Goal: Ask a question: Seek information or help from site administrators or community

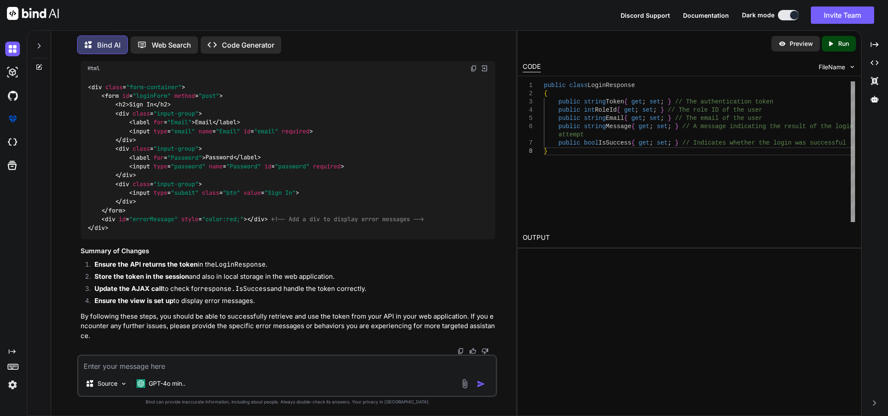
scroll to position [20143, 0]
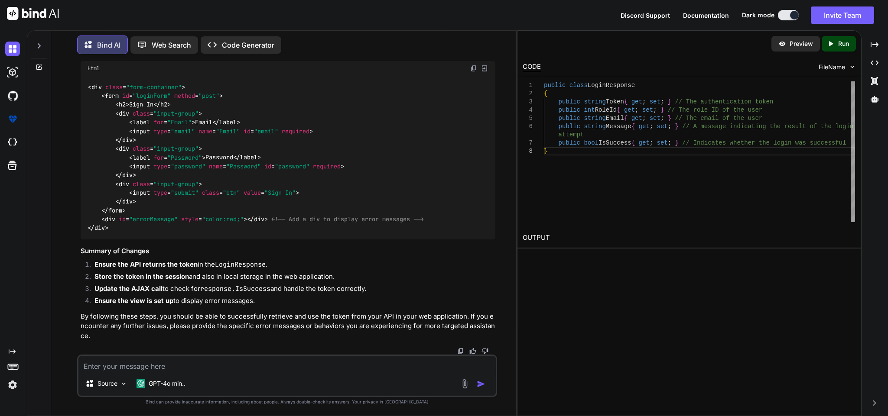
scroll to position [21313, 0]
click at [471, 68] on img at bounding box center [473, 68] width 7 height 7
click at [203, 357] on textarea at bounding box center [286, 364] width 417 height 16
click at [155, 366] on textarea at bounding box center [286, 364] width 417 height 16
type textarea "its not working"
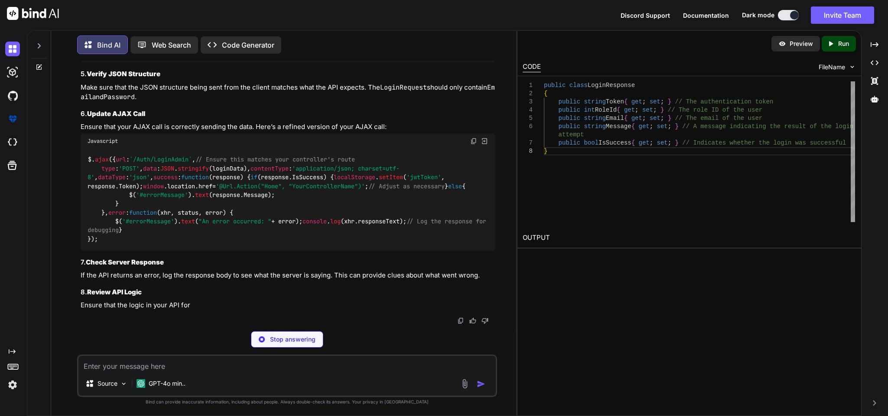
scroll to position [21656, 0]
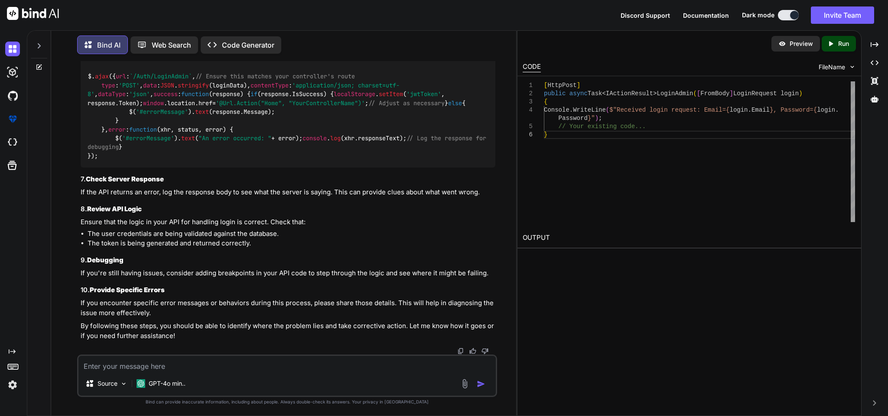
click at [237, 361] on textarea at bounding box center [286, 364] width 417 height 16
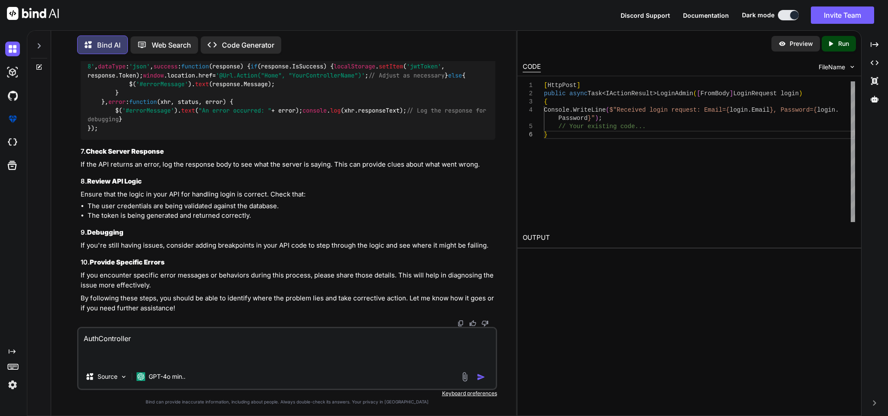
paste textarea "[HttpPost] public async Task<IActionResult> LoginAdmin(LoginRequest login) { if…"
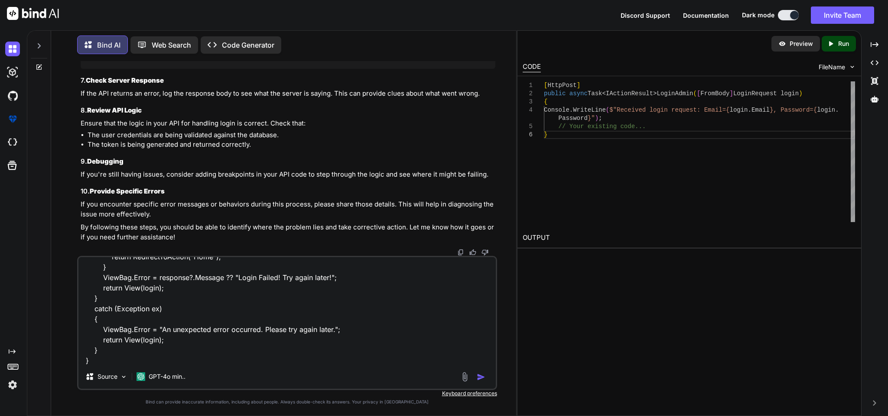
click at [134, 359] on textarea "AuthController [HttpPost] public async Task<IActionResult> LoginAdmin(LoginRequ…" at bounding box center [286, 310] width 417 height 107
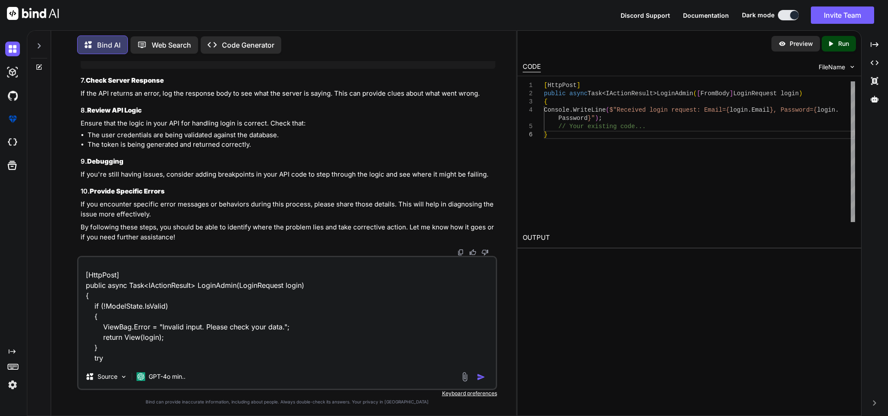
scroll to position [78, 0]
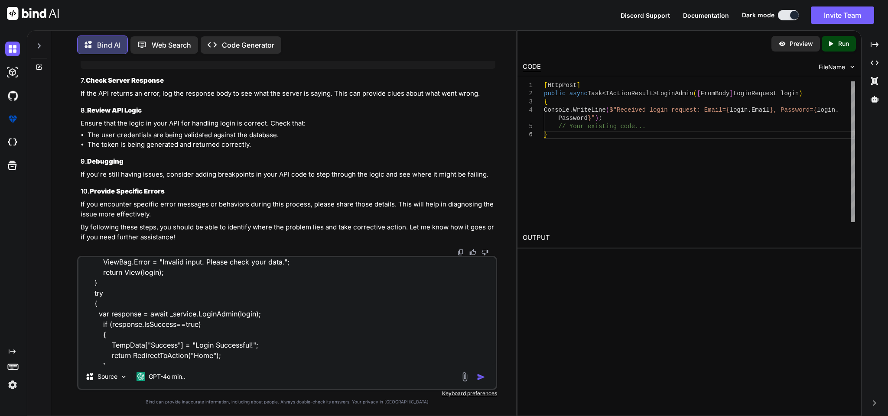
drag, startPoint x: 94, startPoint y: 314, endPoint x: 267, endPoint y: 315, distance: 172.9
click at [267, 315] on textarea "AuthController [HttpPost] public async Task<IActionResult> LoginAdmin(LoginRequ…" at bounding box center [286, 310] width 417 height 107
click at [290, 339] on textarea "AuthController [HttpPost] public async Task<IActionResult> LoginAdmin(LoginRequ…" at bounding box center [286, 310] width 417 height 107
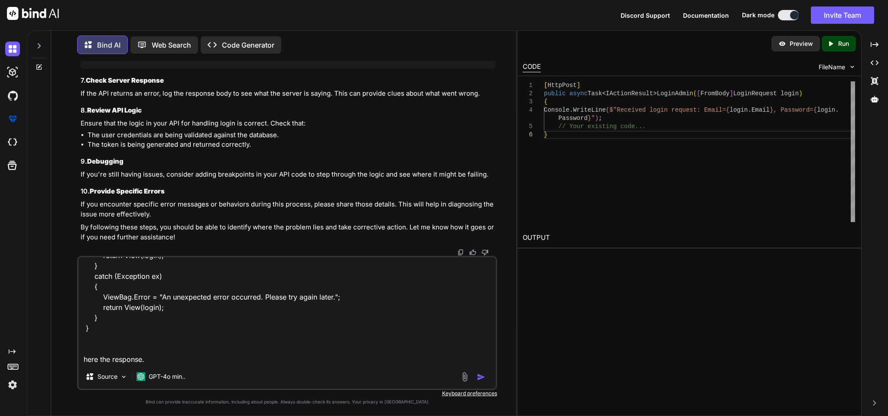
drag, startPoint x: 110, startPoint y: 355, endPoint x: 159, endPoint y: 360, distance: 48.3
click at [159, 360] on textarea "AuthController [HttpPost] public async Task<IActionResult> LoginAdmin(LoginRequ…" at bounding box center [286, 310] width 417 height 107
paste textarea "var response = await _service.LoginAdmin(login);"
click at [110, 360] on textarea "AuthController [HttpPost] public async Task<IActionResult> LoginAdmin(LoginRequ…" at bounding box center [286, 310] width 417 height 107
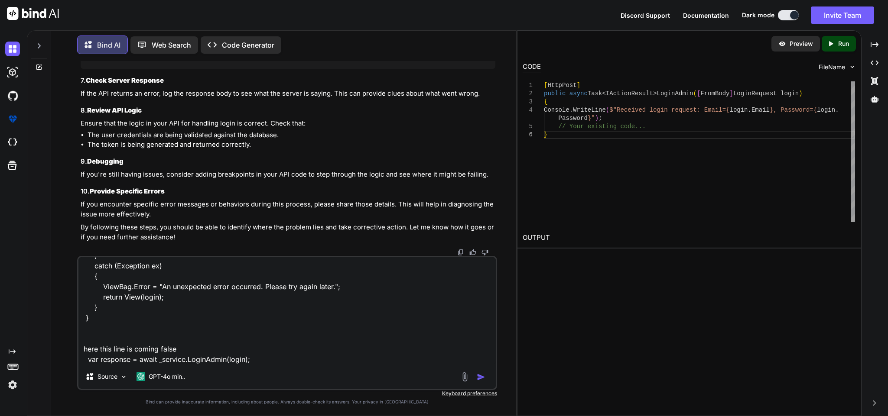
click at [279, 353] on textarea "AuthController [HttpPost] public async Task<IActionResult> LoginAdmin(LoginRequ…" at bounding box center [286, 310] width 417 height 107
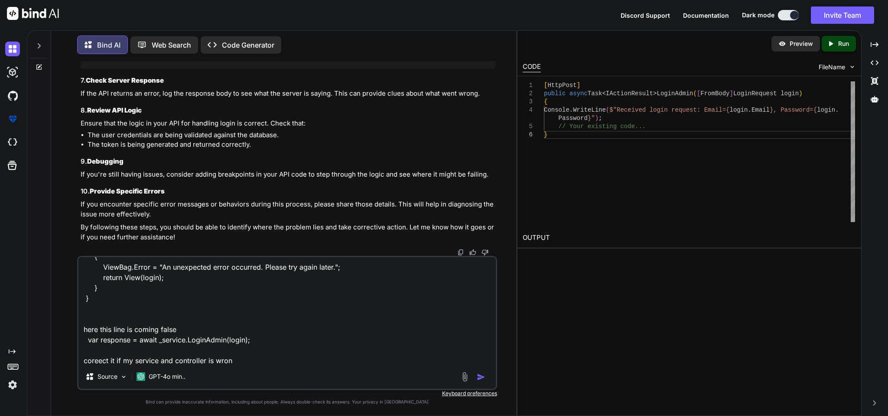
type textarea "AuthController [HttpPost] public async Task<IActionResult> LoginAdmin(LoginRequ…"
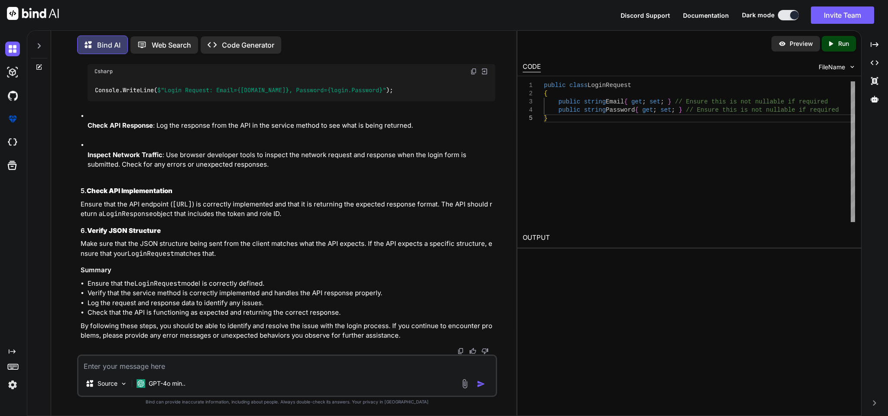
scroll to position [23063, 0]
click at [286, 363] on textarea at bounding box center [286, 364] width 417 height 16
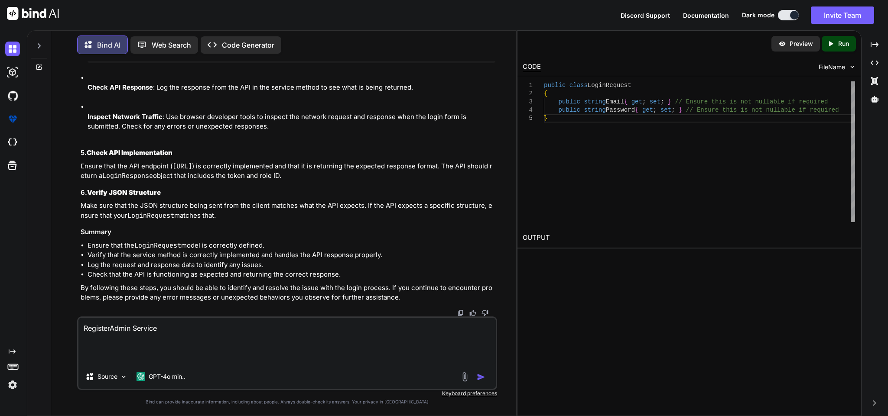
paste textarea "public async Task<BaseResponseModel> RegisterAdmin(AdminRequestModel model) { t…"
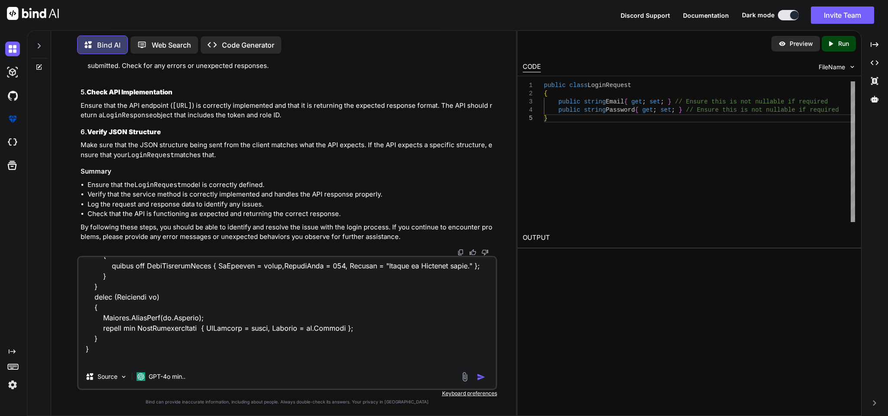
scroll to position [333, 0]
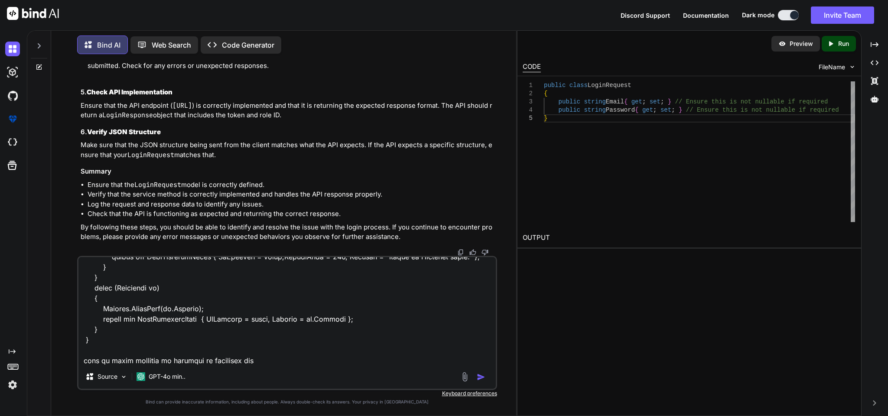
type textarea "RegisterAdmin Service public async Task<BaseResponseModel> RegisterAdmin(AdminR…"
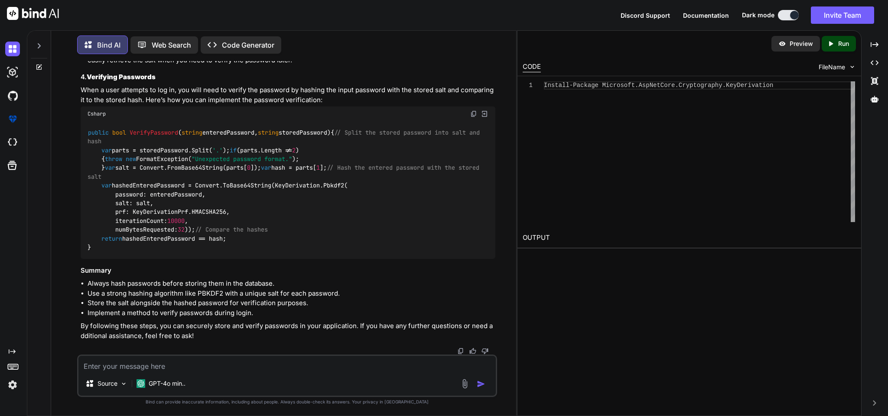
scroll to position [23997, 0]
drag, startPoint x: 85, startPoint y: 77, endPoint x: 119, endPoint y: 253, distance: 178.7
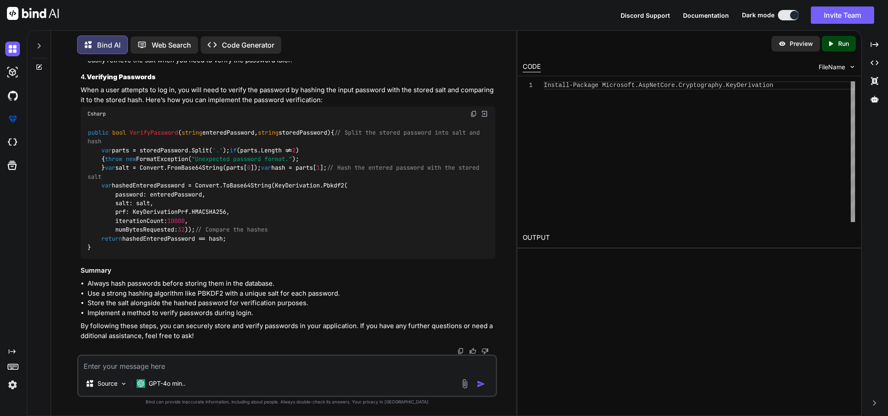
copy code "private string HashPassword ( string password ) { // Generate a random salt byt…"
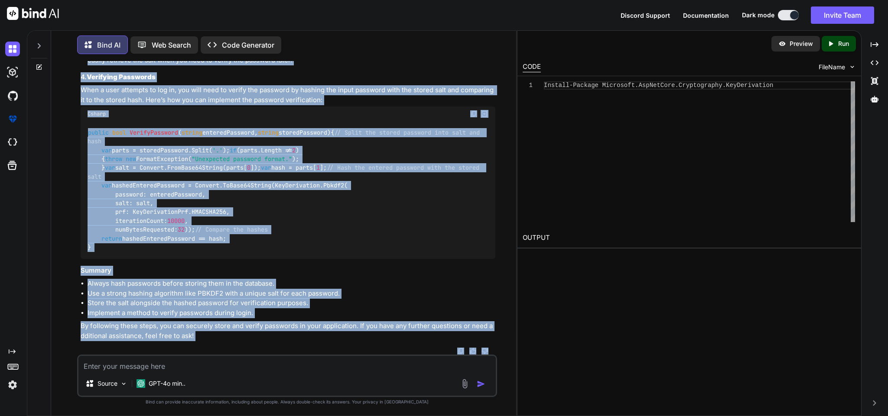
scroll to position [23952, 0]
copy code "public async Task<BaseResponseModel> RegisterAdmin ( AdminRequestModel model ) …"
